Goal: Information Seeking & Learning: Find specific fact

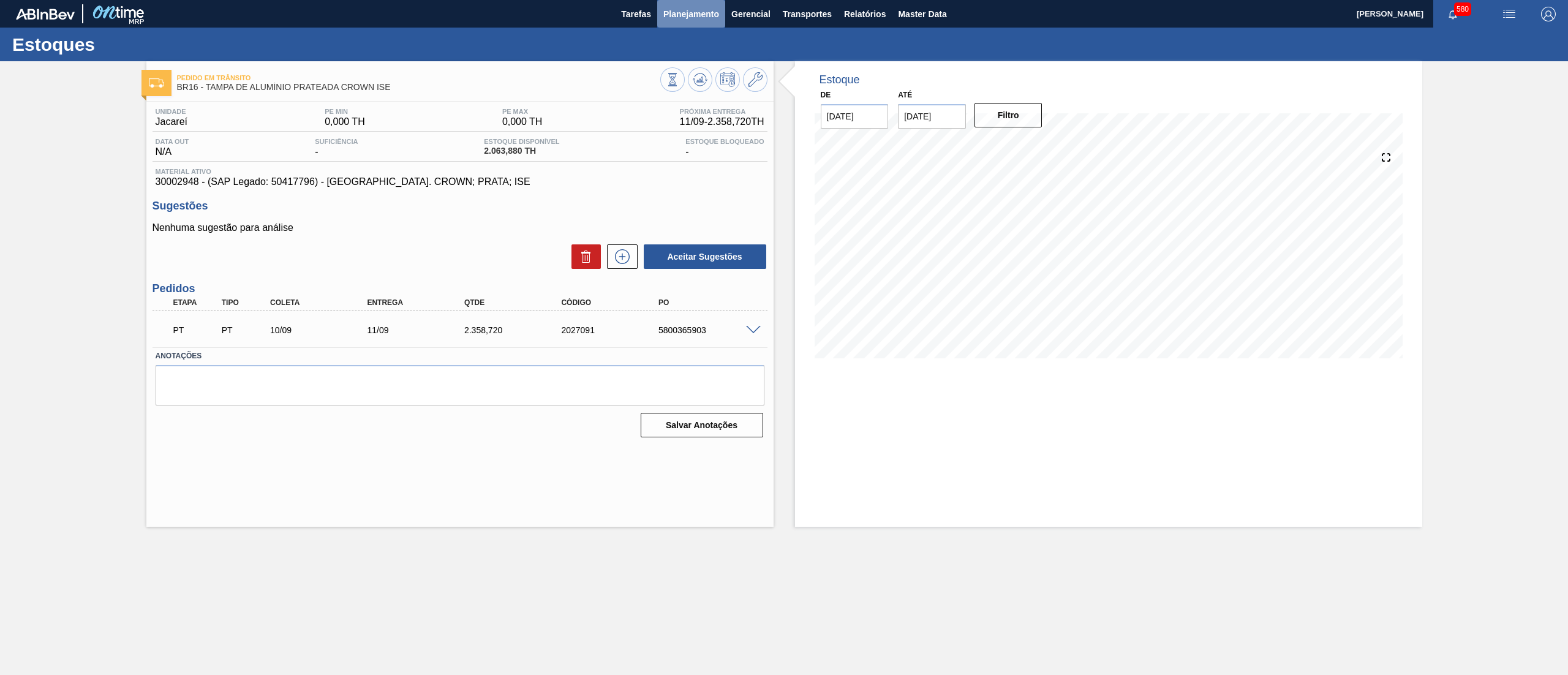
click at [694, 11] on span "Planejamento" at bounding box center [691, 14] width 56 height 14
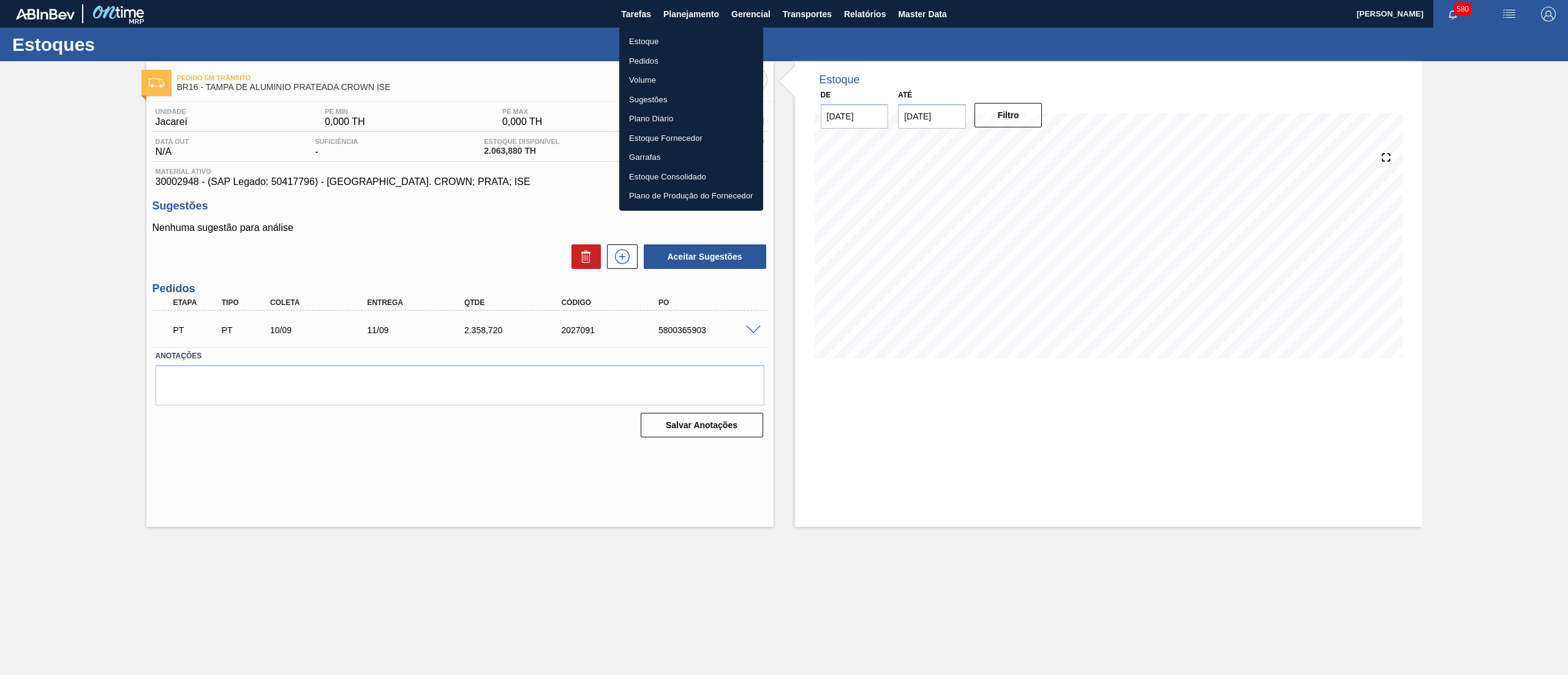
click at [658, 43] on li "Estoque" at bounding box center [691, 42] width 144 height 20
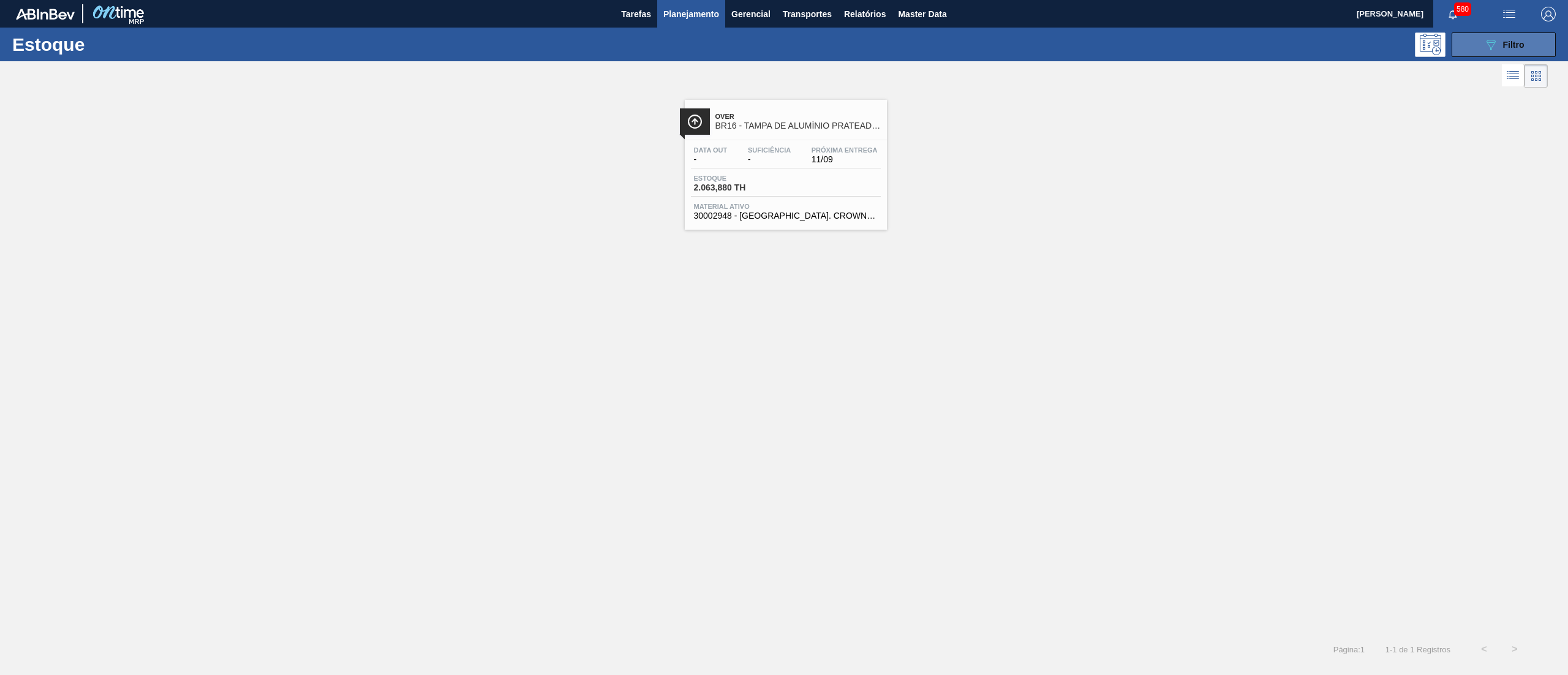
click at [1478, 45] on button "089F7B8B-B2A5-4AFE-B5C0-19BA573D28AC Filtro" at bounding box center [1504, 45] width 104 height 24
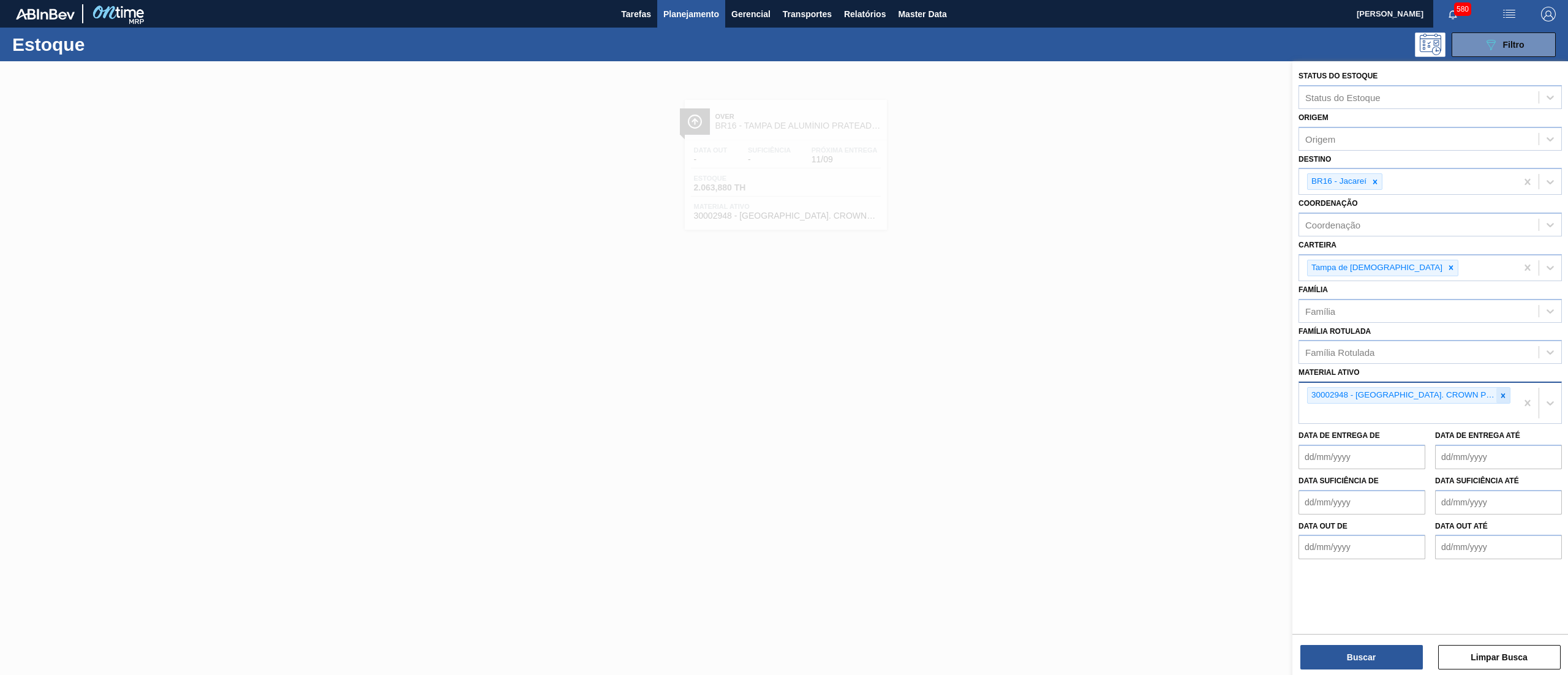
click at [1498, 393] on icon at bounding box center [1502, 395] width 8 height 8
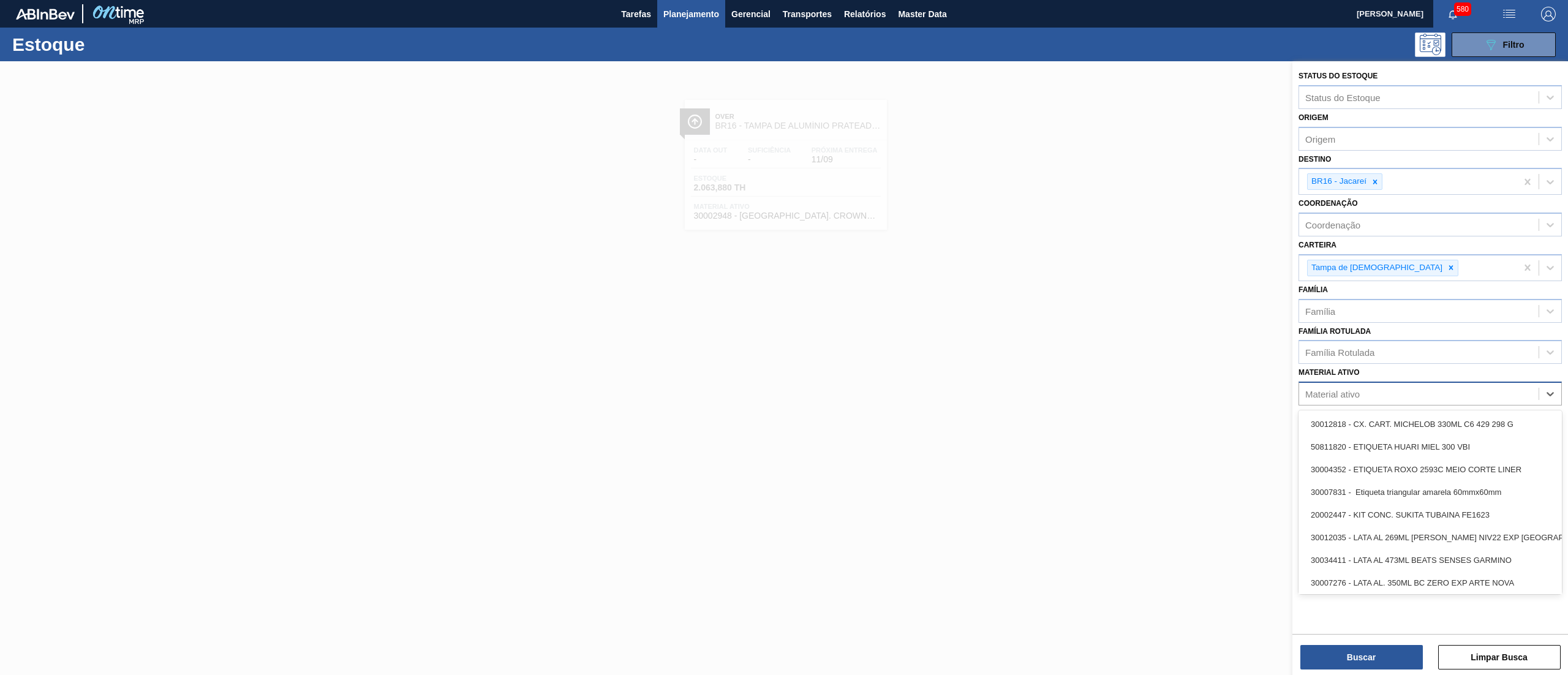
click at [1438, 398] on div "Material ativo" at bounding box center [1419, 394] width 239 height 17
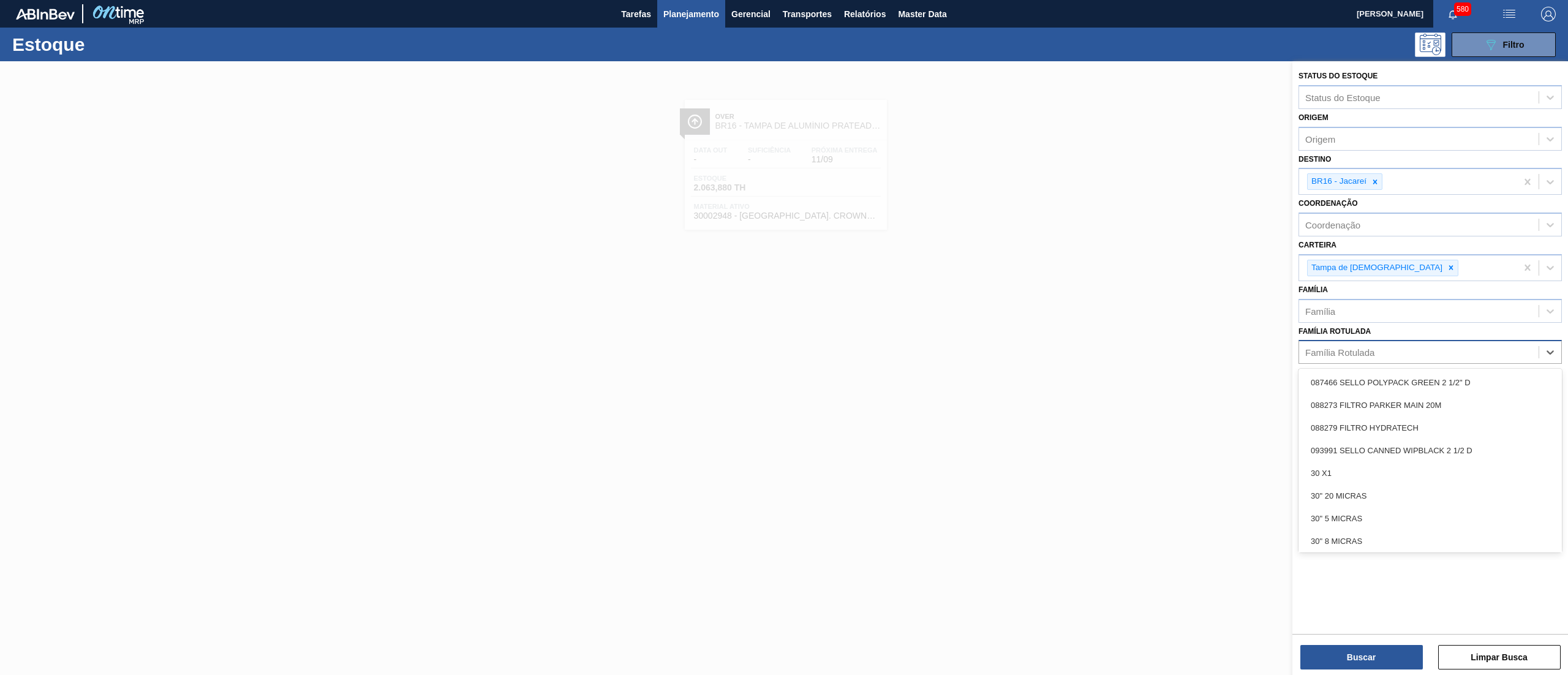
click at [1412, 357] on div "Família Rotulada" at bounding box center [1419, 352] width 239 height 17
type Rotulada "[PERSON_NAME]"
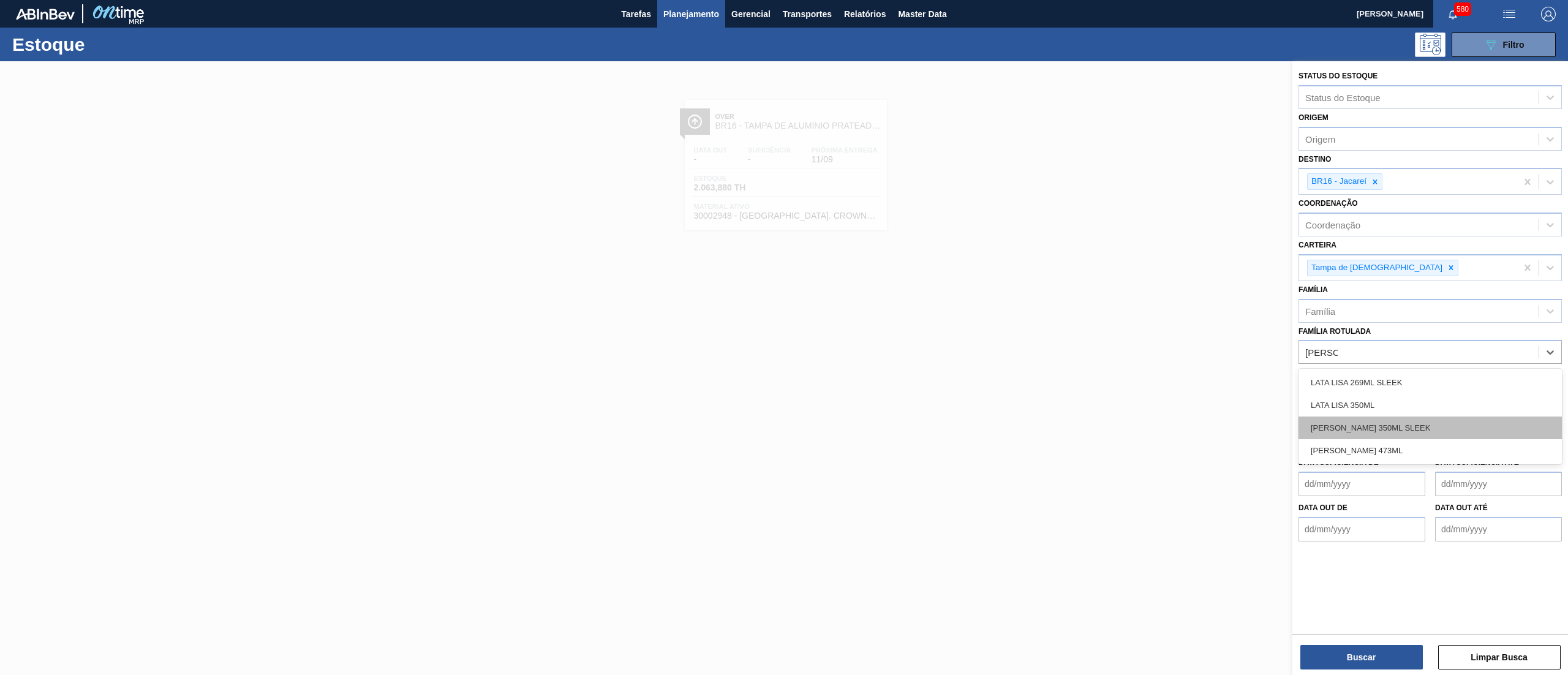
click at [1414, 421] on div "[PERSON_NAME] 350ML SLEEK" at bounding box center [1430, 428] width 263 height 23
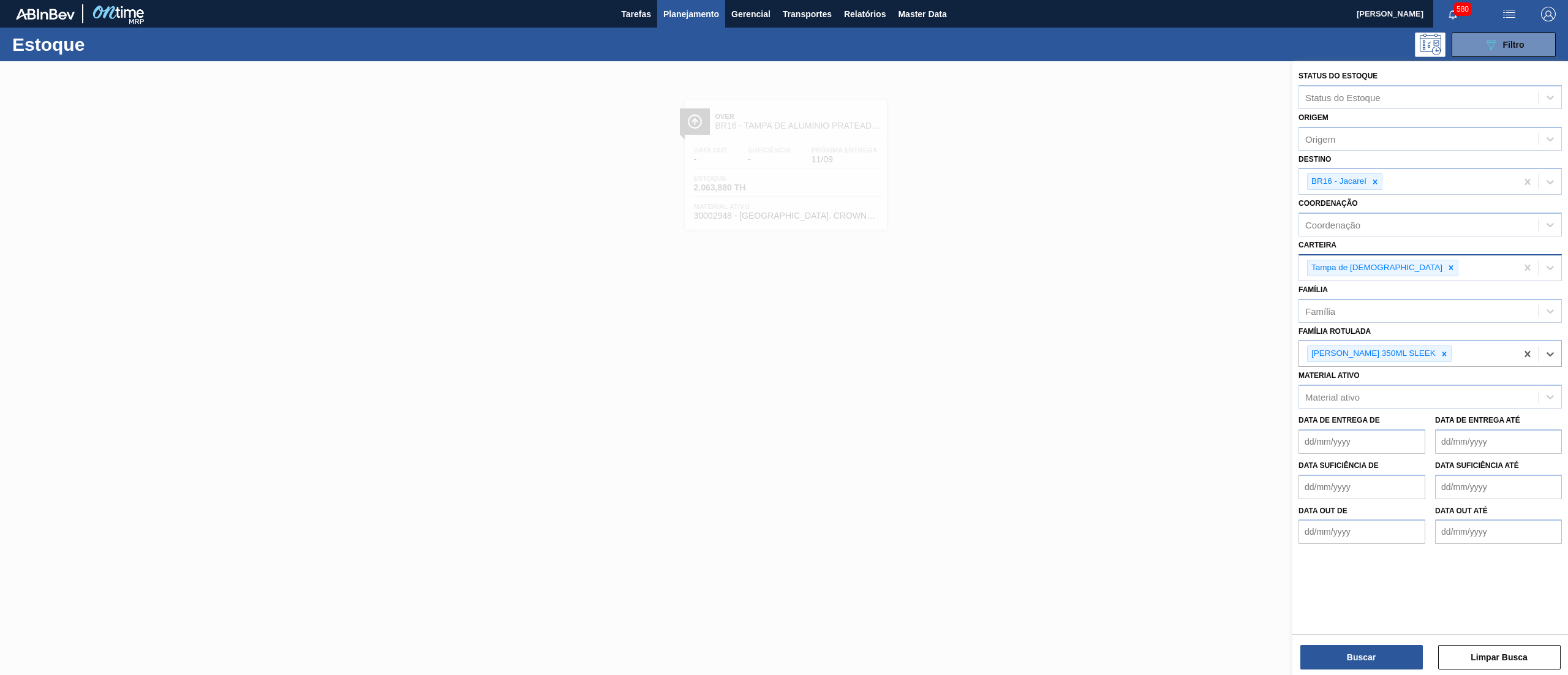
drag, startPoint x: 1377, startPoint y: 267, endPoint x: 1377, endPoint y: 257, distance: 10.0
click at [1377, 260] on div "Tampa de [DEMOGRAPHIC_DATA]" at bounding box center [1383, 268] width 151 height 17
click at [1382, 178] on div at bounding box center [1375, 182] width 14 height 15
drag, startPoint x: 1377, startPoint y: 268, endPoint x: 1358, endPoint y: 306, distance: 42.5
click at [1444, 268] on div at bounding box center [1451, 265] width 14 height 15
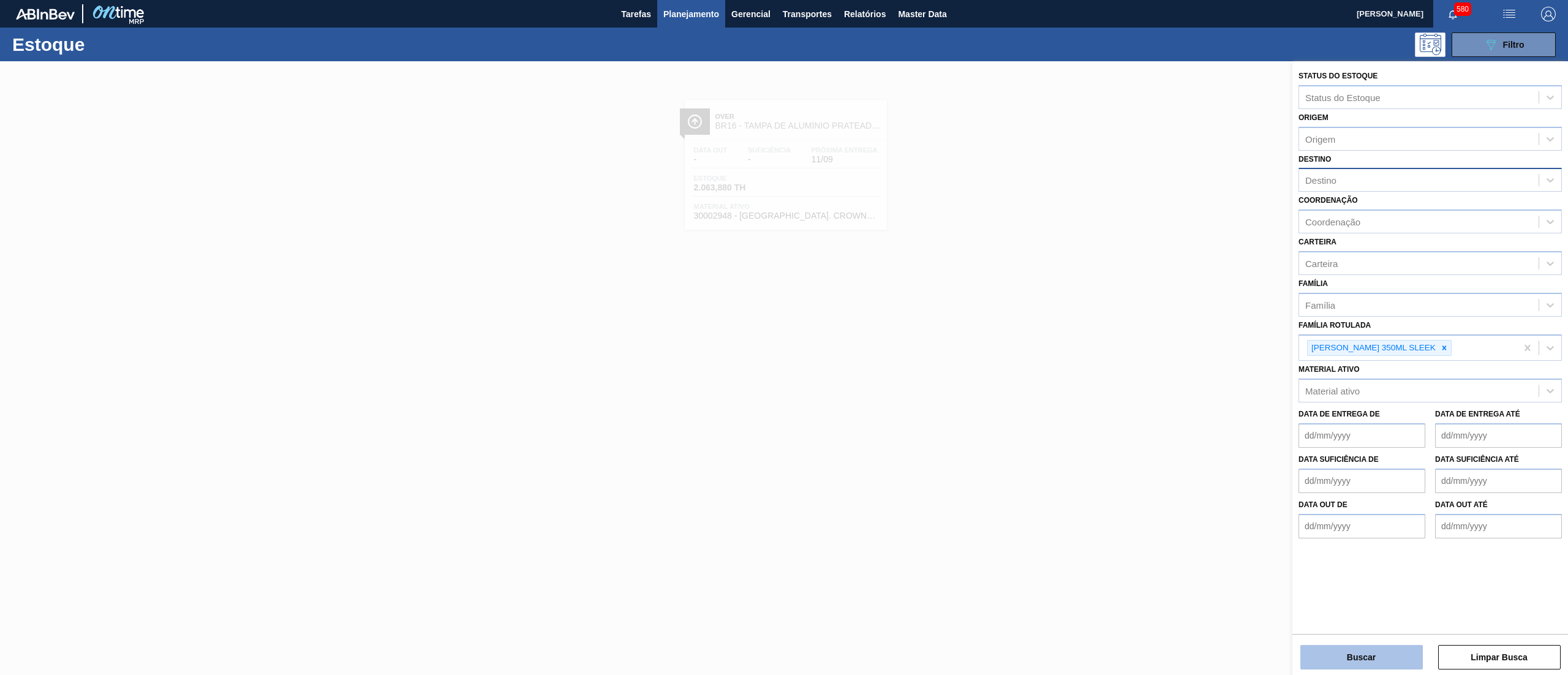
click at [1309, 655] on button "Buscar" at bounding box center [1361, 658] width 123 height 24
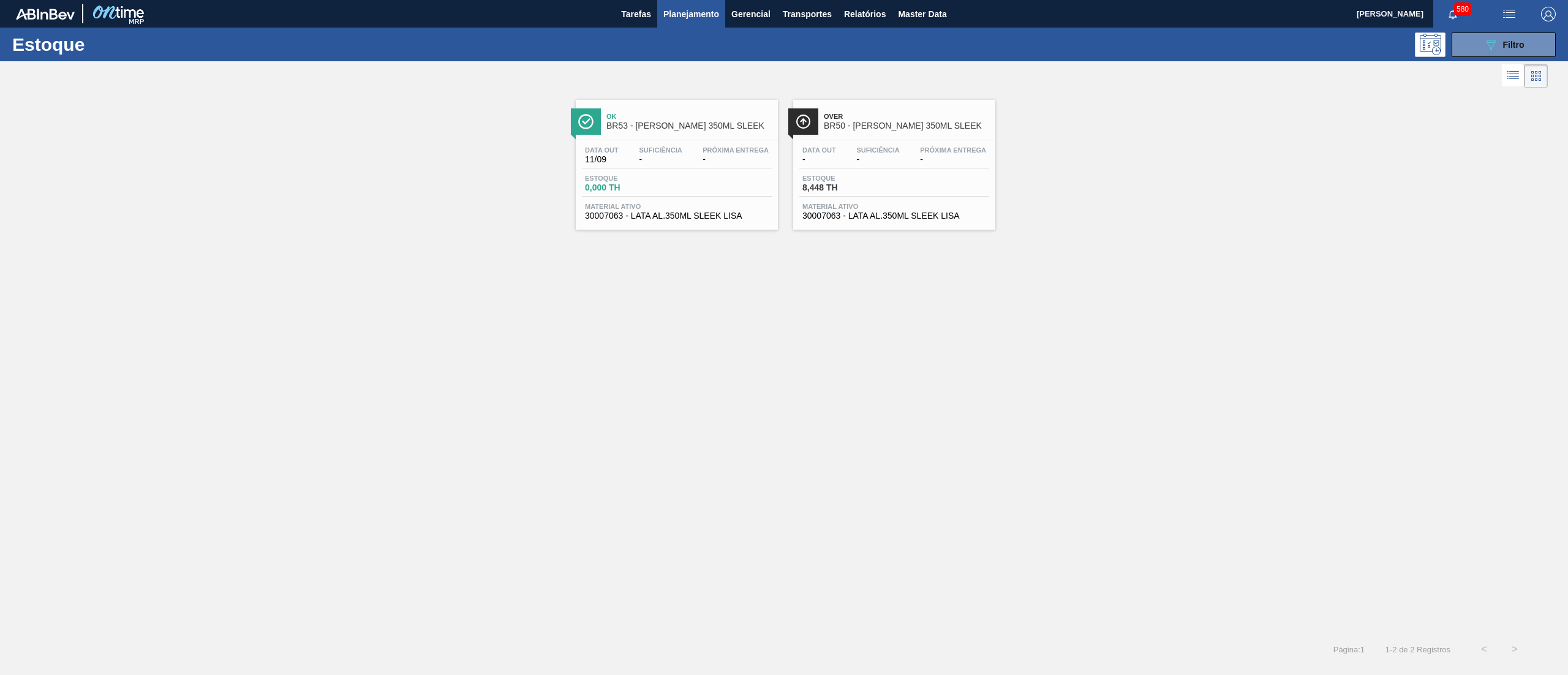
click at [858, 220] on span "30007063 - LATA AL.350ML SLEEK LISA" at bounding box center [894, 216] width 184 height 9
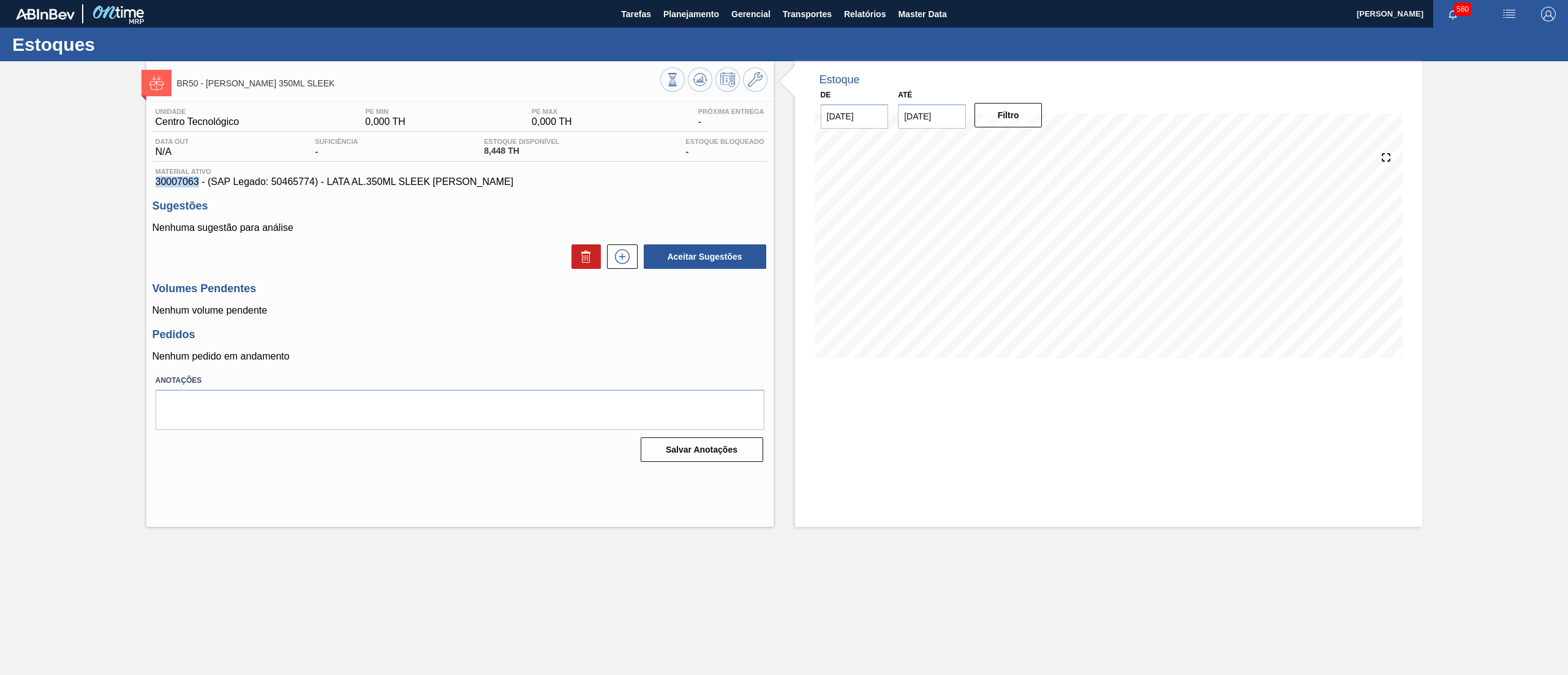
drag, startPoint x: 152, startPoint y: 180, endPoint x: 197, endPoint y: 183, distance: 45.1
click at [197, 183] on div "Material ativo 30007063 - (SAP Legado: 50465774) - LATA AL.350ML SLEEK [PERSON_…" at bounding box center [460, 178] width 615 height 20
copy span "30007063"
